Goal: Transaction & Acquisition: Subscribe to service/newsletter

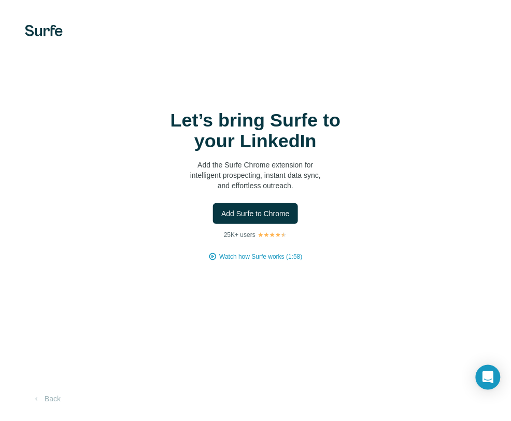
click at [48, 31] on img at bounding box center [44, 30] width 38 height 11
click at [48, 30] on img at bounding box center [44, 30] width 38 height 11
click at [56, 396] on button "Back" at bounding box center [46, 399] width 43 height 19
click at [246, 215] on span "Add Surfe to Chrome" at bounding box center [255, 213] width 68 height 10
